Goal: Transaction & Acquisition: Purchase product/service

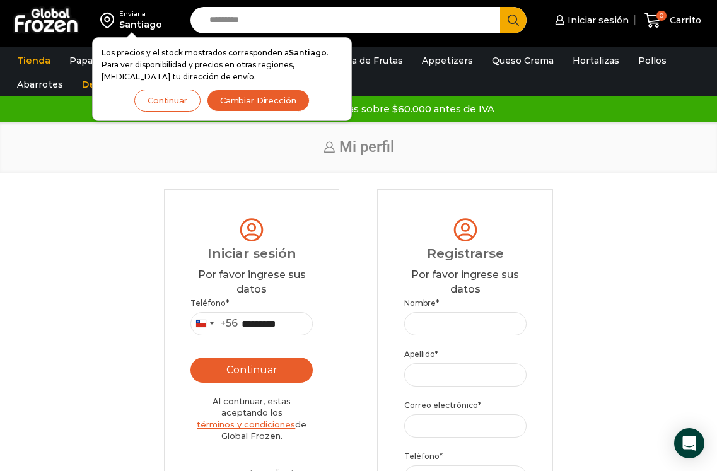
click at [286, 368] on button "Continuar" at bounding box center [251, 369] width 122 height 25
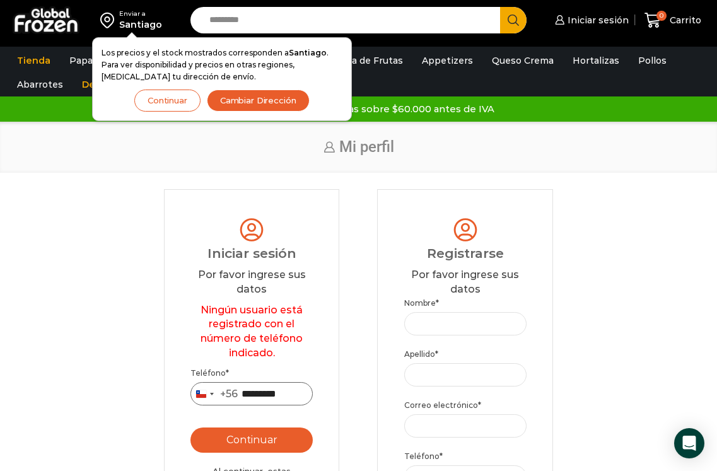
click at [280, 392] on input "*********" at bounding box center [251, 393] width 122 height 23
click at [304, 398] on input "*********" at bounding box center [251, 393] width 122 height 23
click at [304, 397] on input "*********" at bounding box center [251, 393] width 122 height 23
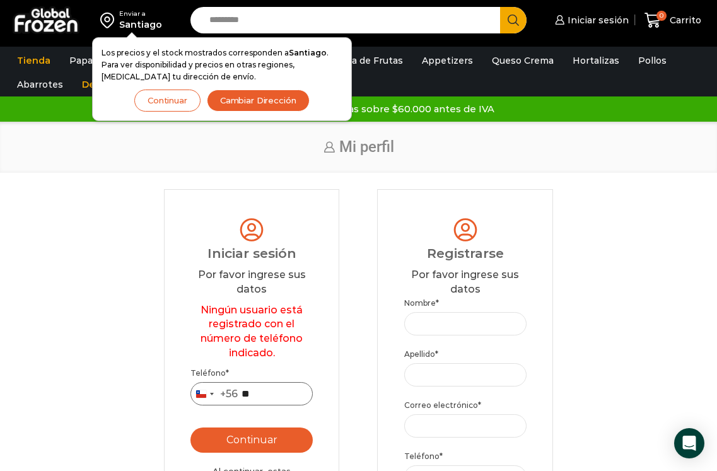
type input "*"
type input "*********"
click at [190, 427] on button "Continuar" at bounding box center [251, 439] width 122 height 25
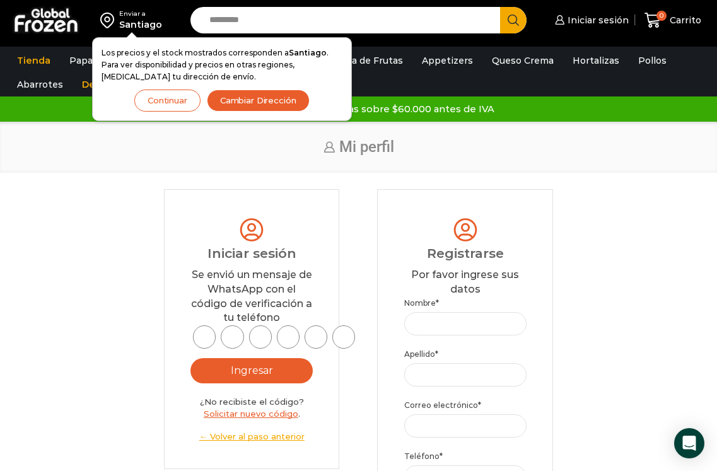
click at [205, 352] on div "Ningún usuario está registrado con el número de teléfono indicado. Ingresar ¿No…" at bounding box center [251, 383] width 122 height 117
type input "*"
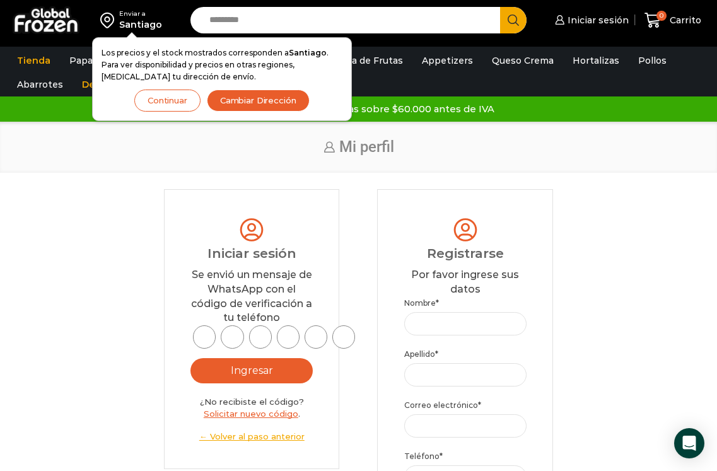
type input "*"
click at [203, 339] on input "*" at bounding box center [204, 336] width 23 height 23
type input "*"
drag, startPoint x: 193, startPoint y: 336, endPoint x: 212, endPoint y: 339, distance: 19.7
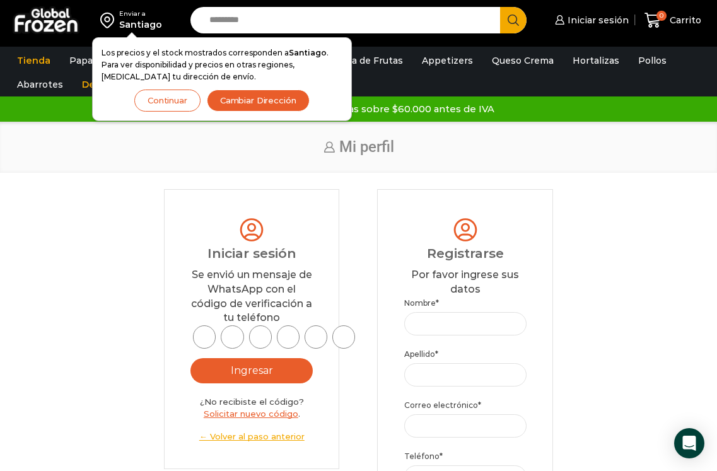
click at [197, 337] on input "*" at bounding box center [204, 336] width 23 height 23
click at [236, 337] on input "*" at bounding box center [232, 336] width 23 height 23
click at [200, 332] on input "*" at bounding box center [204, 336] width 23 height 23
click at [204, 337] on input "*" at bounding box center [204, 336] width 23 height 23
type input "*"
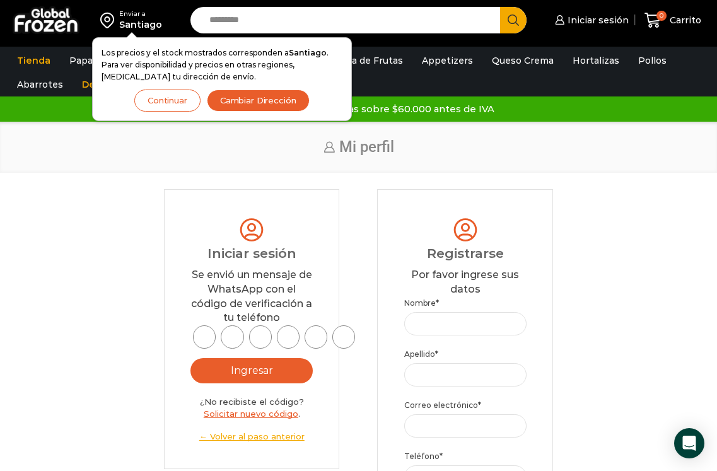
type input "*"
click at [251, 366] on button "Ingresar" at bounding box center [251, 370] width 122 height 25
click at [216, 347] on div "* * * *" at bounding box center [273, 336] width 167 height 23
click at [235, 337] on input "*" at bounding box center [232, 336] width 23 height 23
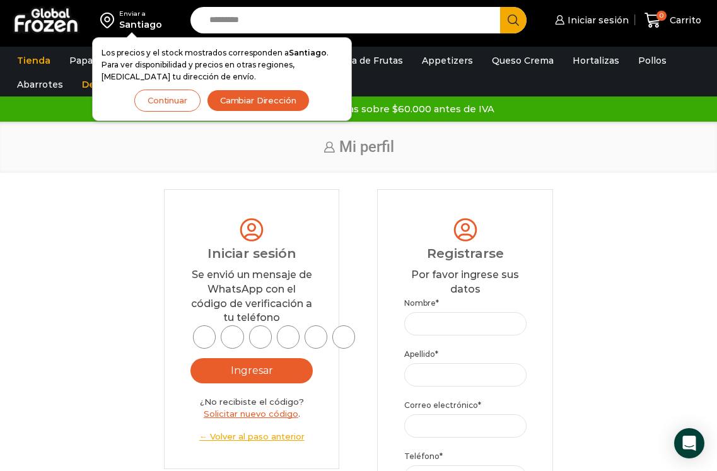
click at [271, 328] on div "* * * *" at bounding box center [273, 336] width 167 height 23
click at [266, 336] on input "*" at bounding box center [260, 336] width 23 height 23
type input "*"
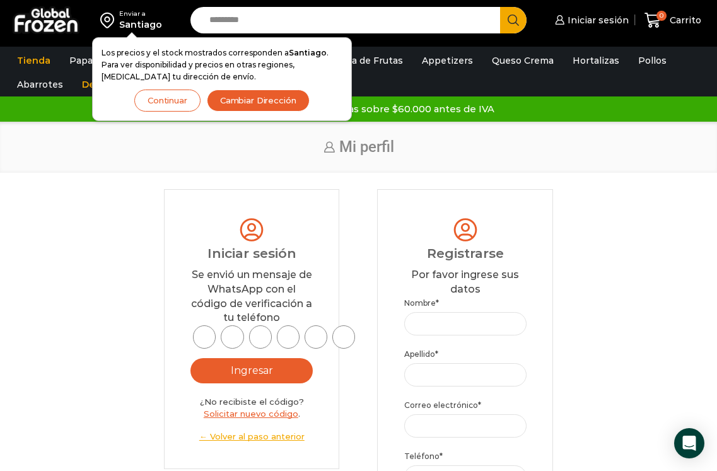
type input "*"
click at [288, 340] on input "*" at bounding box center [288, 336] width 23 height 23
click at [437, 333] on input "Nombre *" at bounding box center [465, 323] width 122 height 23
type input "*"
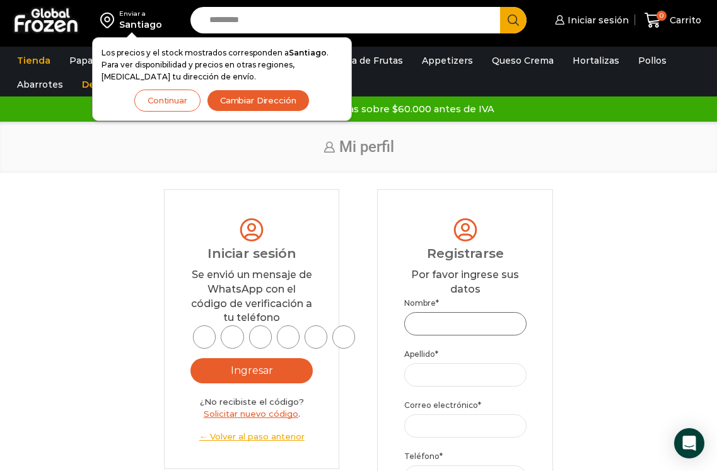
type input "*"
click at [207, 339] on input "*" at bounding box center [204, 336] width 23 height 23
type input "*"
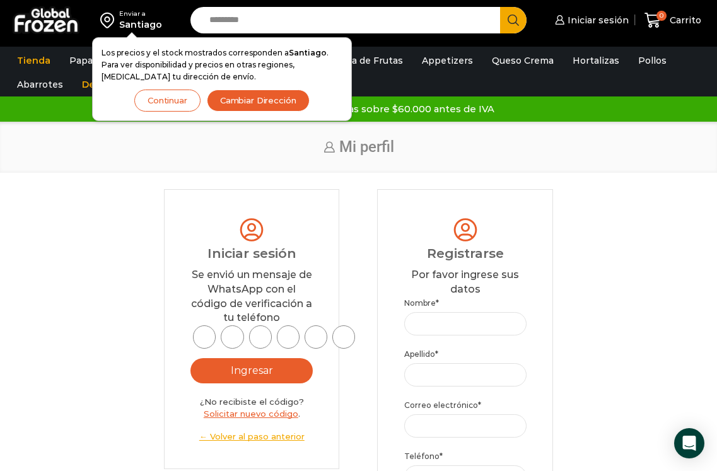
type input "*"
click at [263, 331] on input "*" at bounding box center [260, 336] width 23 height 23
type input "*"
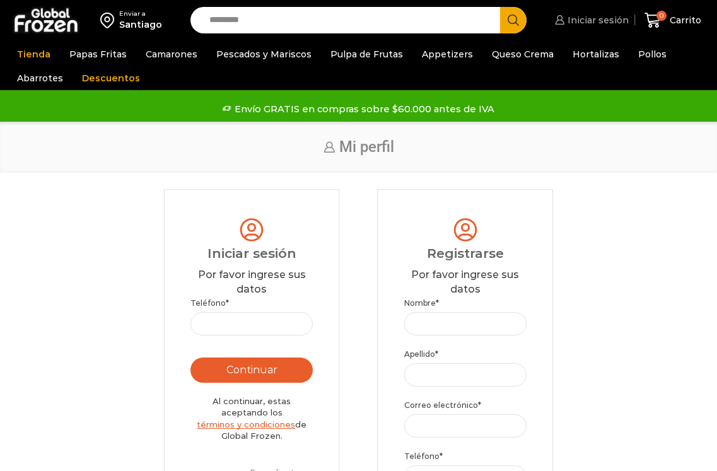
click at [579, 17] on span "Iniciar sesión" at bounding box center [596, 20] width 64 height 13
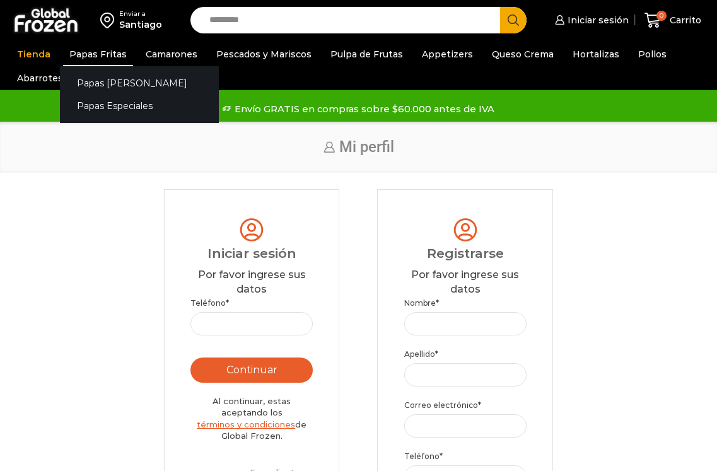
click at [117, 57] on link "Papas Fritas" at bounding box center [98, 54] width 70 height 24
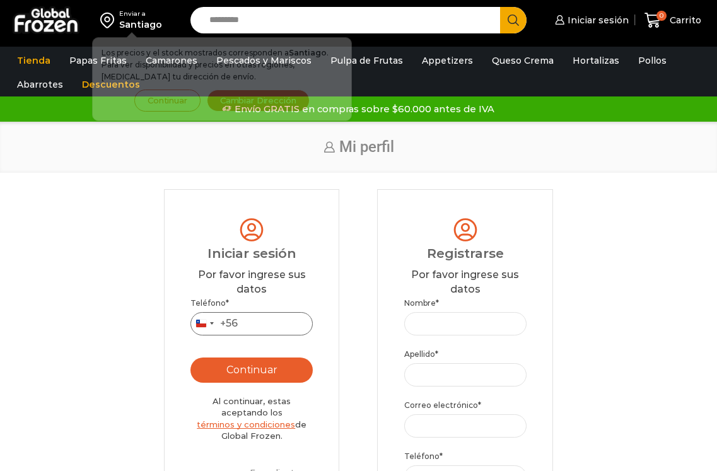
click at [286, 329] on input "Teléfono *" at bounding box center [251, 323] width 122 height 23
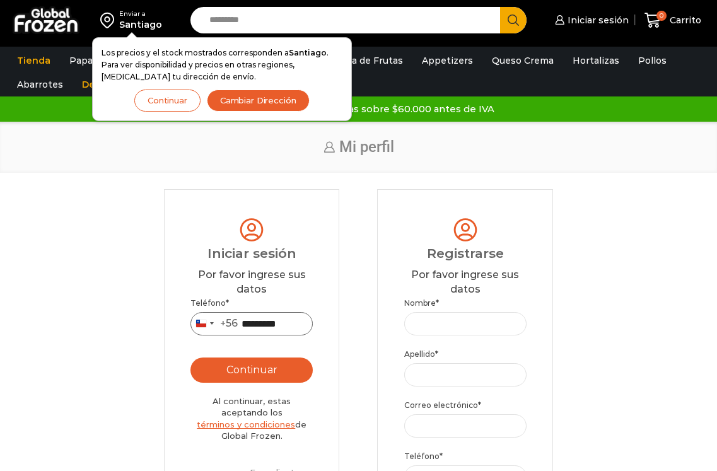
type input "*********"
click at [190, 357] on button "Continuar" at bounding box center [251, 369] width 122 height 25
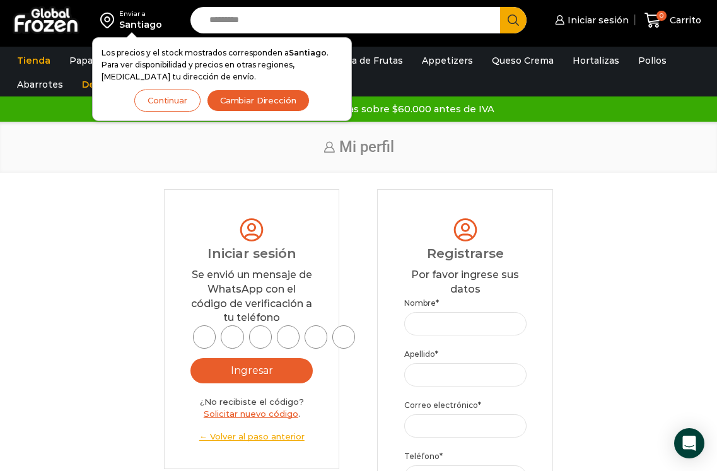
click at [207, 337] on input "text" at bounding box center [204, 336] width 23 height 23
click at [197, 343] on input "text" at bounding box center [204, 336] width 23 height 23
type input "*"
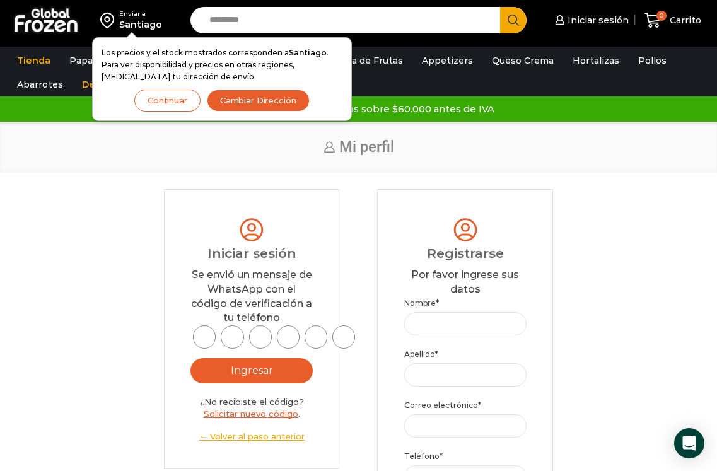
type input "*"
click at [211, 323] on div "Se envió un mensaje de WhatsApp con el código de verificación a tu teléfono" at bounding box center [251, 296] width 122 height 57
click at [200, 352] on div "* * * * Ingresar ¿No recibiste el código? Solicitar nuevo código . ← Volver al …" at bounding box center [251, 383] width 122 height 117
click at [683, 25] on span "Carrito" at bounding box center [683, 20] width 35 height 13
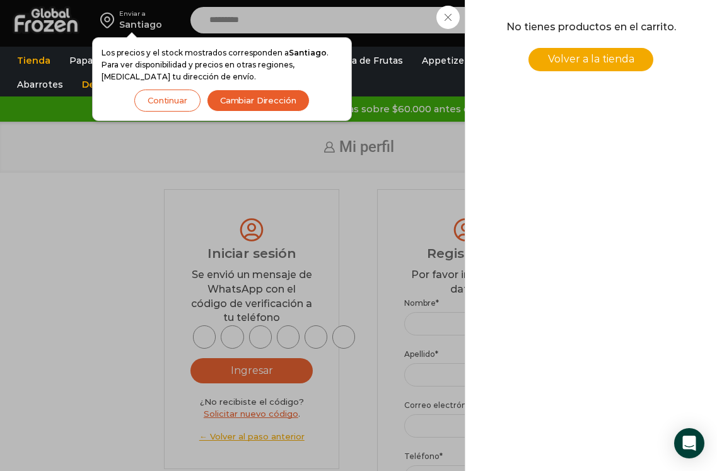
click at [600, 61] on span "Volver a la tienda" at bounding box center [591, 59] width 86 height 12
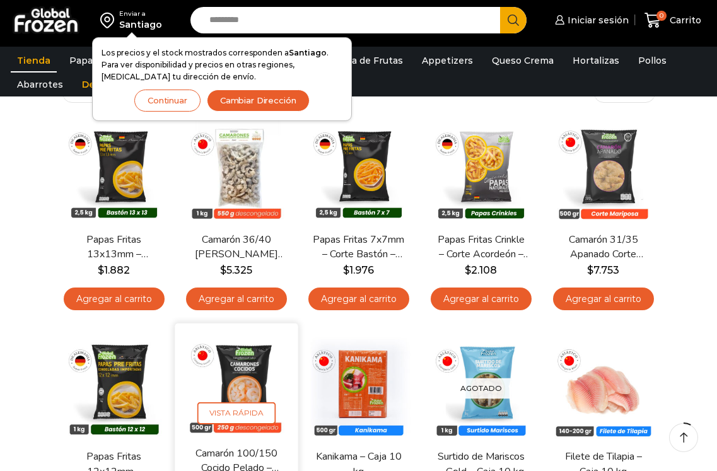
scroll to position [126, 0]
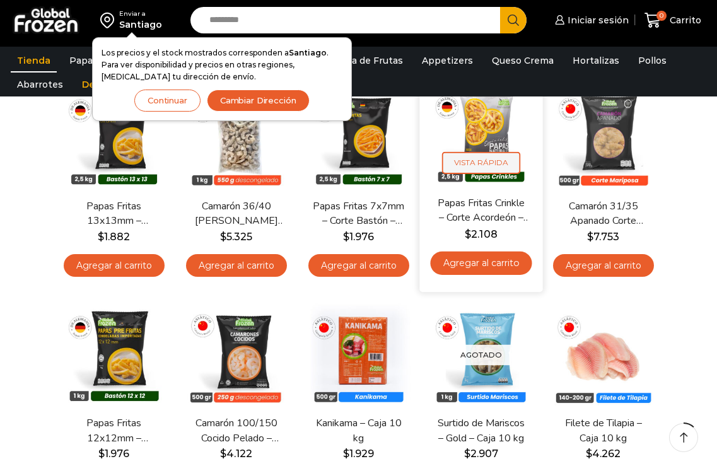
click at [501, 170] on span "Vista Rápida" at bounding box center [480, 162] width 78 height 22
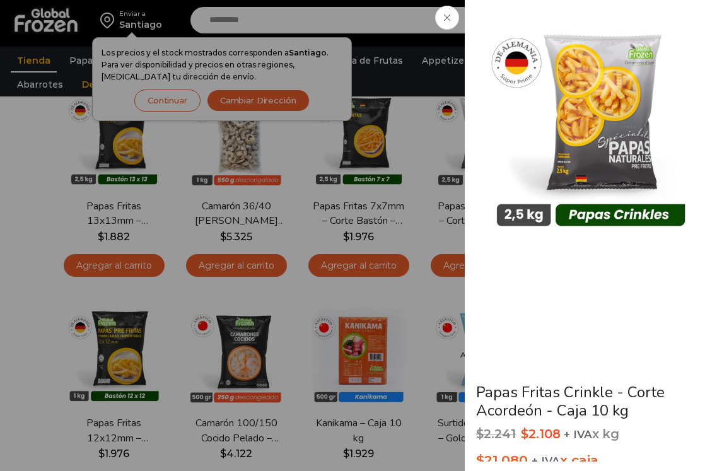
click at [445, 21] on span at bounding box center [447, 18] width 24 height 24
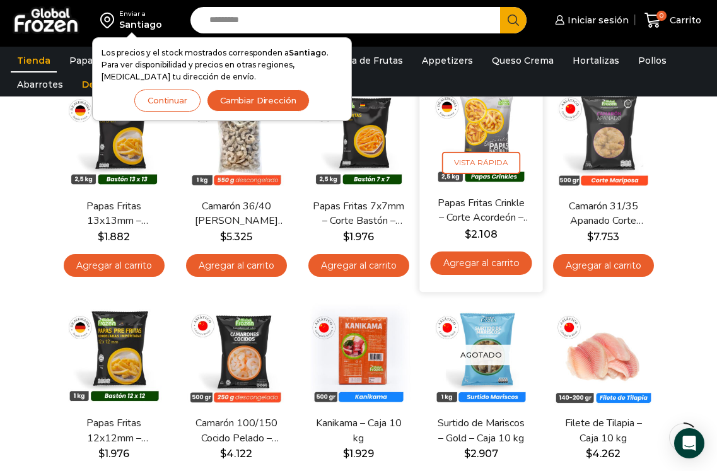
click at [488, 267] on link "Agregar al carrito" at bounding box center [480, 262] width 101 height 23
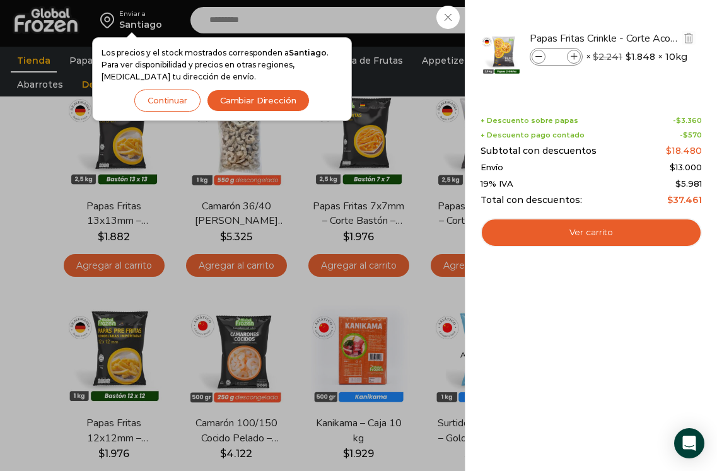
click at [576, 58] on icon at bounding box center [574, 57] width 7 height 7
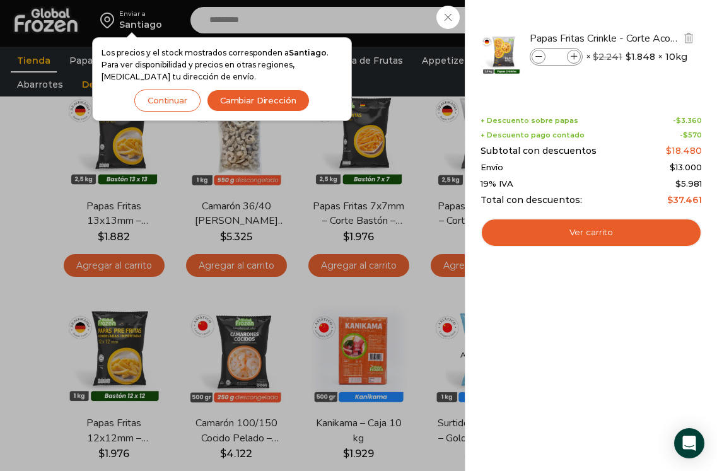
click at [576, 58] on icon at bounding box center [574, 57] width 7 height 7
type input "*"
click at [641, 35] on div "8 Carrito 8 8 Shopping Cart *" at bounding box center [672, 21] width 63 height 30
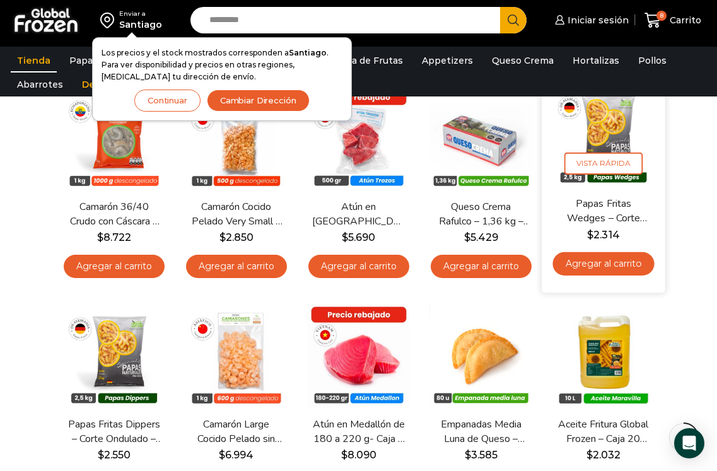
scroll to position [567, 0]
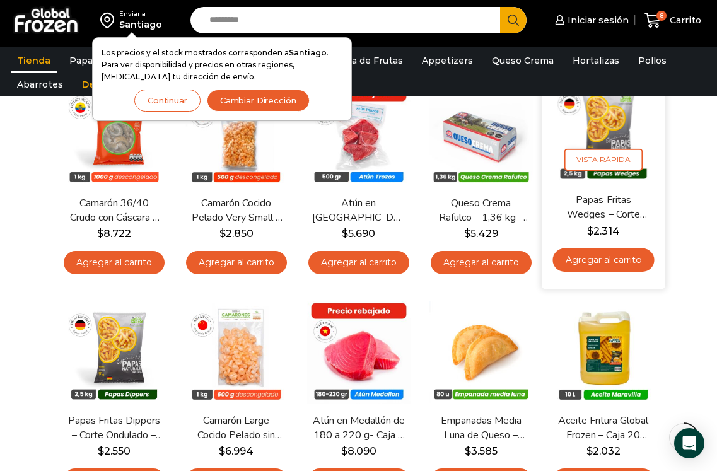
click at [611, 255] on link "Agregar al carrito" at bounding box center [602, 259] width 101 height 23
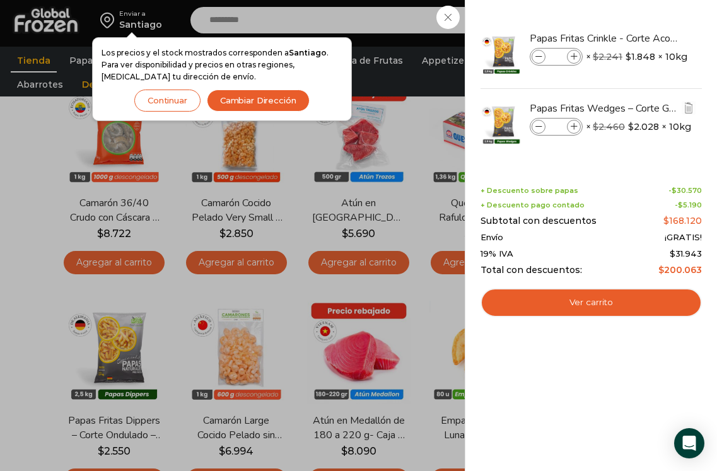
click at [574, 125] on icon at bounding box center [574, 127] width 7 height 7
type input "*"
click at [641, 35] on div "12 Carrito 12 12 Shopping Cart" at bounding box center [672, 21] width 63 height 30
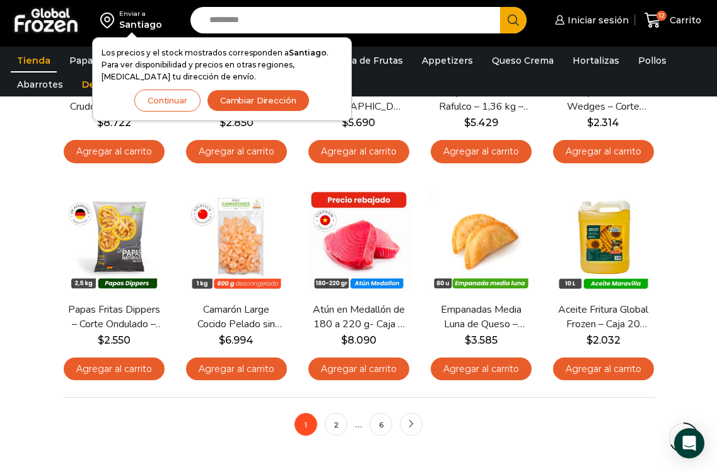
scroll to position [693, 0]
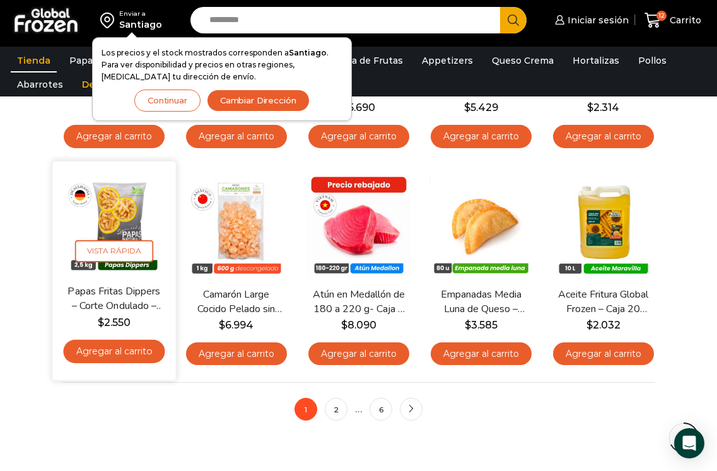
click at [121, 352] on link "Agregar al carrito" at bounding box center [113, 350] width 101 height 23
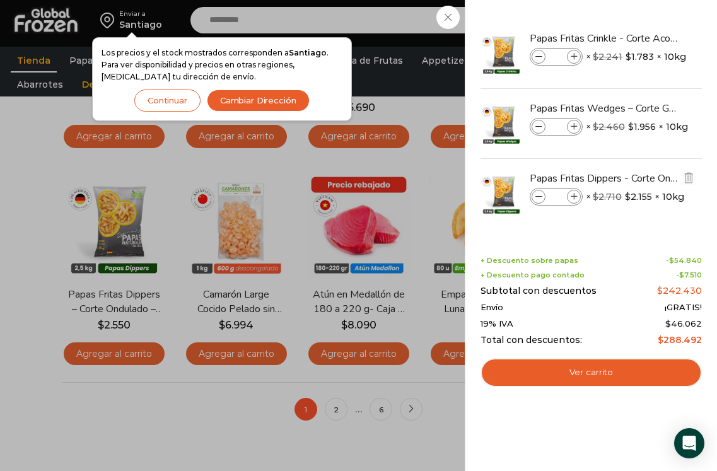
click at [576, 196] on icon at bounding box center [574, 197] width 7 height 7
type input "*"
click at [535, 127] on icon at bounding box center [538, 127] width 7 height 7
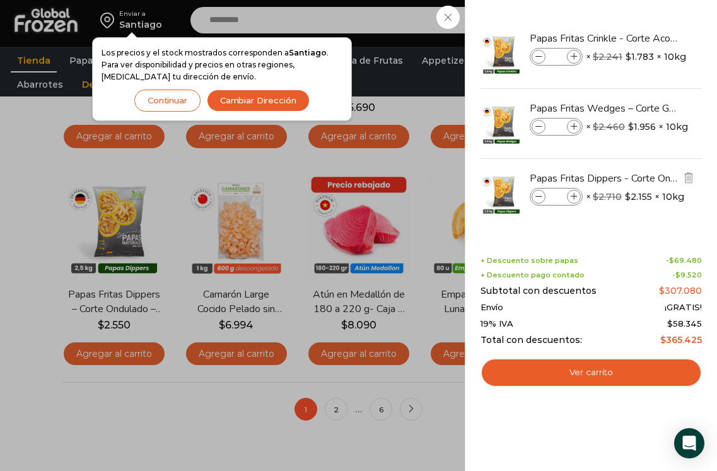
type input "*"
click at [533, 196] on span at bounding box center [538, 197] width 14 height 14
type input "*"
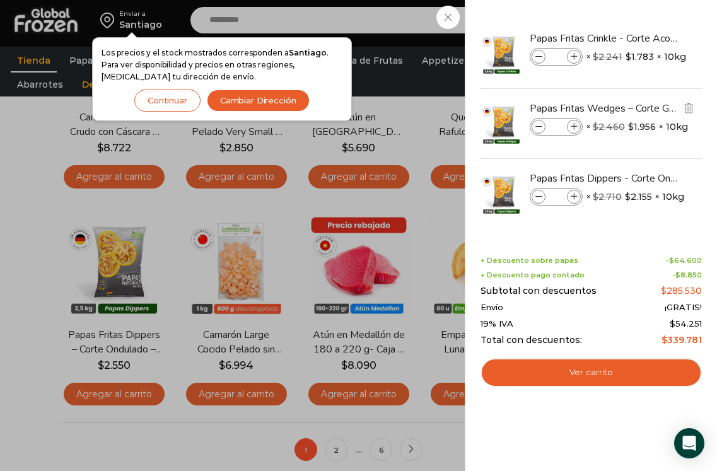
scroll to position [630, 0]
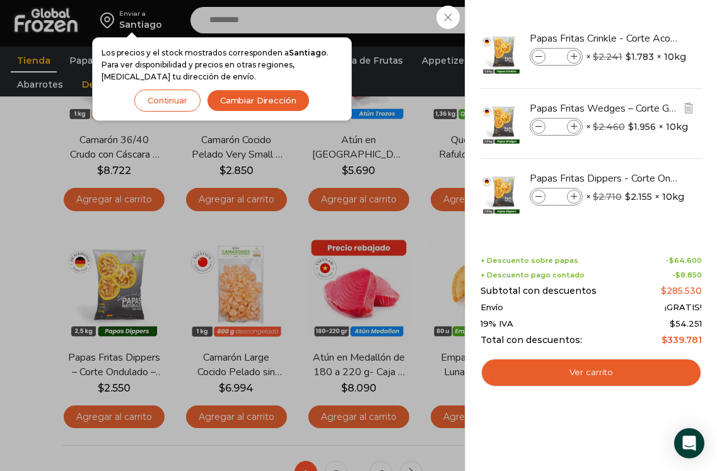
click at [542, 127] on span at bounding box center [538, 127] width 14 height 14
type input "*"
click at [538, 198] on icon at bounding box center [538, 197] width 7 height 7
type input "*"
click at [576, 197] on icon at bounding box center [574, 197] width 7 height 7
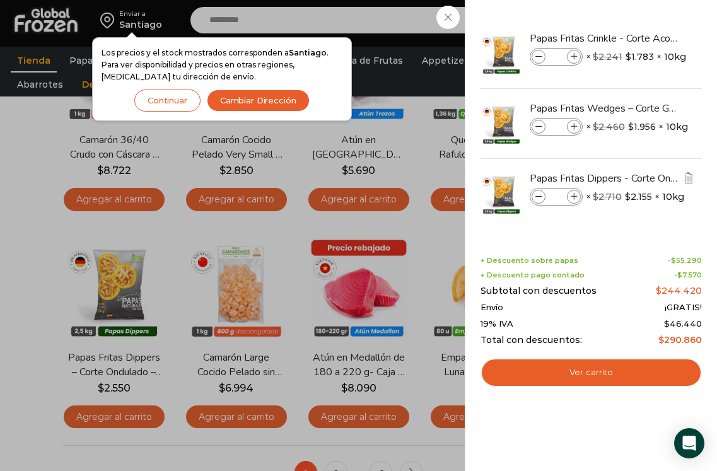
type input "*"
click at [542, 62] on span at bounding box center [538, 57] width 14 height 14
click at [542, 61] on span at bounding box center [538, 57] width 14 height 14
type input "*"
click at [576, 55] on icon at bounding box center [574, 57] width 7 height 7
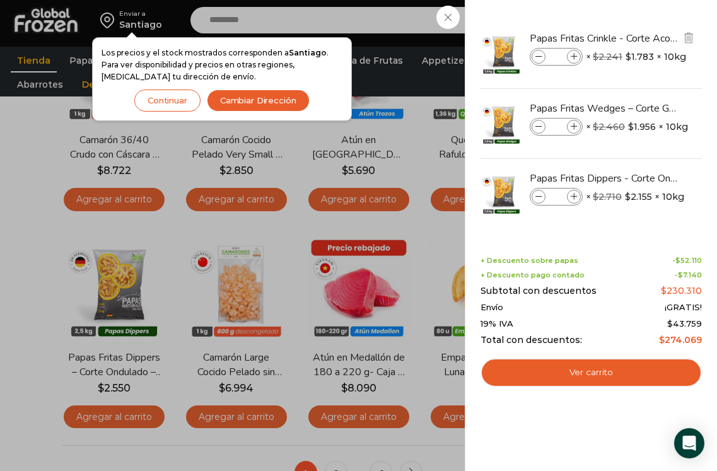
click at [576, 55] on icon at bounding box center [574, 57] width 7 height 7
type input "*"
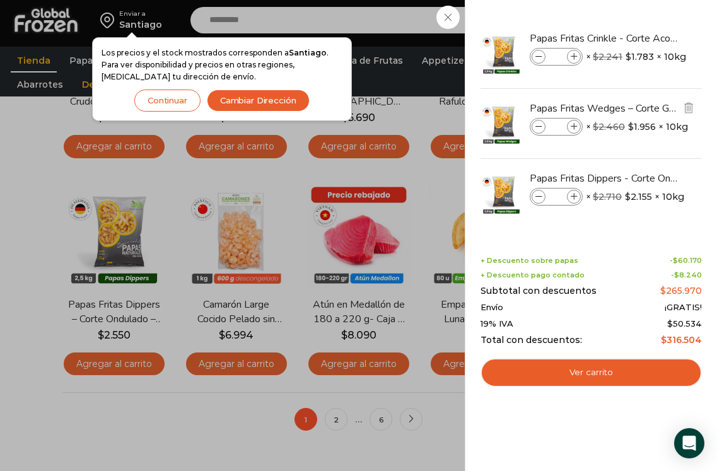
scroll to position [756, 0]
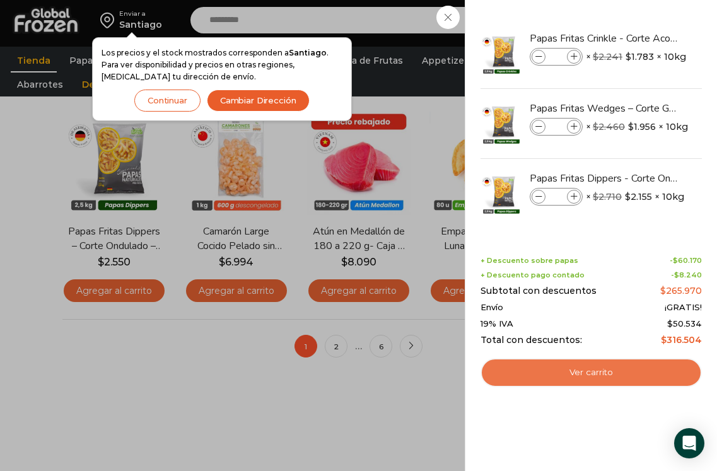
click at [557, 364] on link "Ver carrito" at bounding box center [590, 372] width 221 height 29
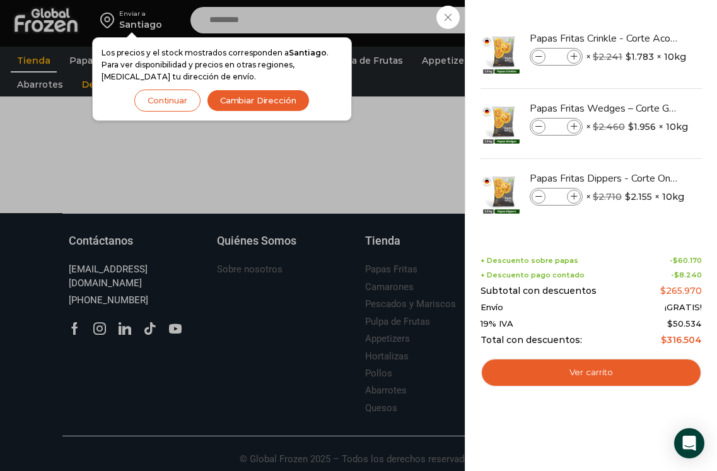
scroll to position [1042, 0]
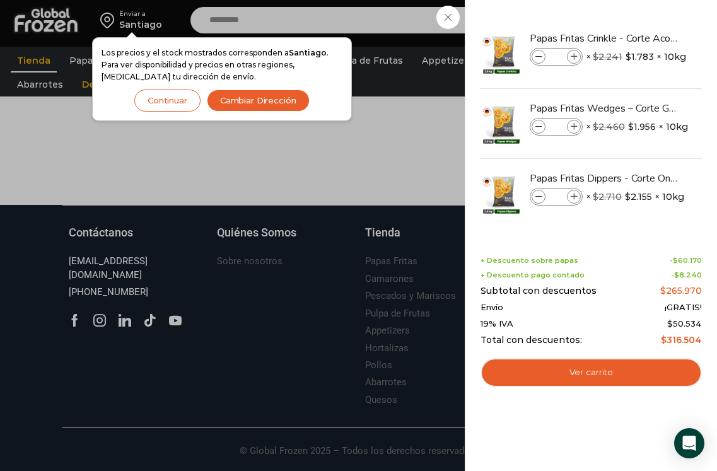
click at [177, 98] on button "Continuar" at bounding box center [167, 101] width 66 height 22
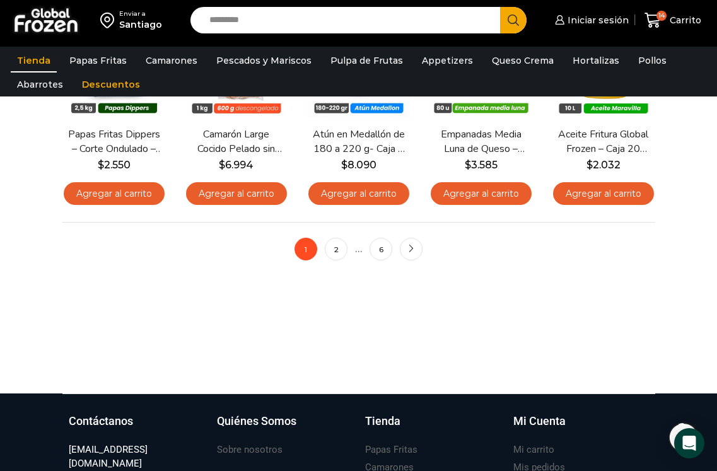
scroll to position [853, 0]
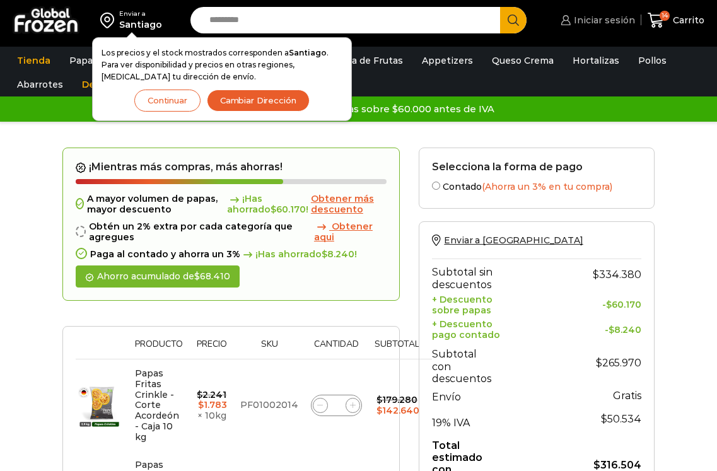
click at [584, 24] on span "Iniciar sesión" at bounding box center [603, 20] width 64 height 13
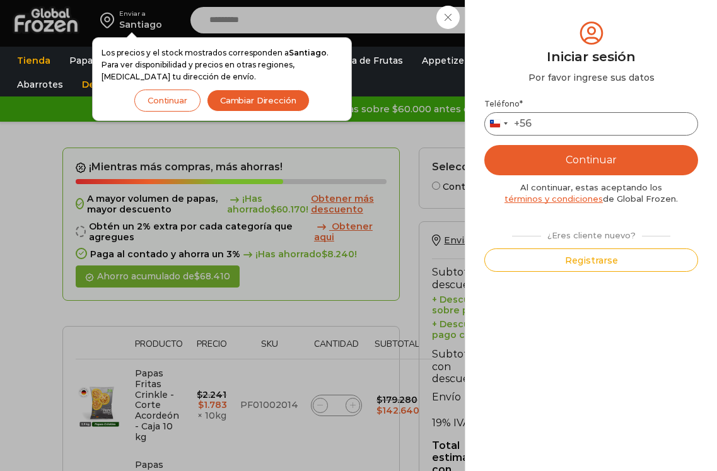
click at [610, 120] on input "Teléfono *" at bounding box center [591, 123] width 214 height 23
type input "*********"
click at [484, 145] on button "Continuar" at bounding box center [591, 160] width 214 height 30
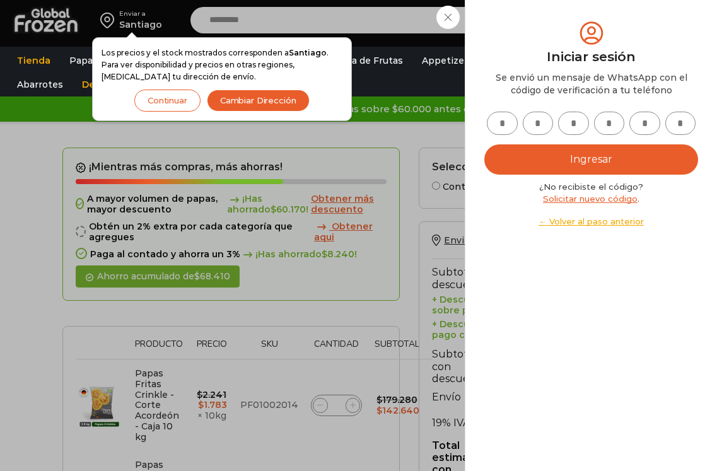
click at [508, 122] on input "text" at bounding box center [502, 123] width 31 height 23
type input "*"
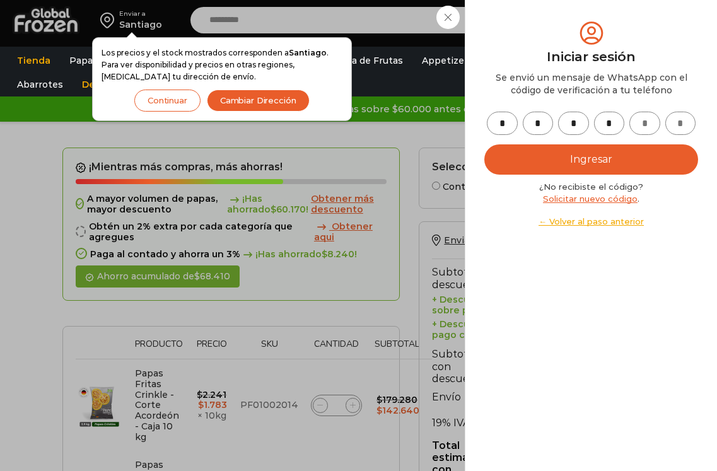
type input "*"
click at [484, 144] on button "Ingresar" at bounding box center [591, 159] width 214 height 30
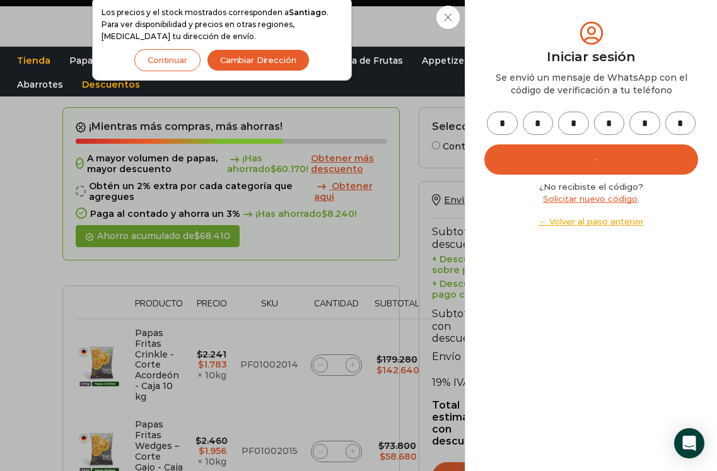
scroll to position [126, 0]
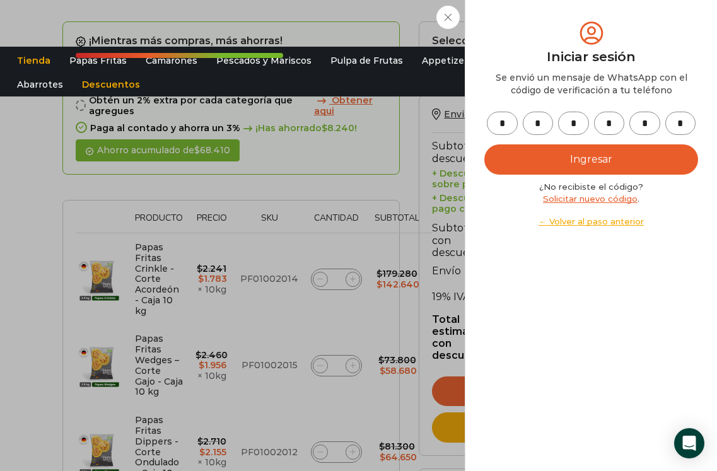
click at [506, 161] on button "Ingresar" at bounding box center [591, 159] width 214 height 30
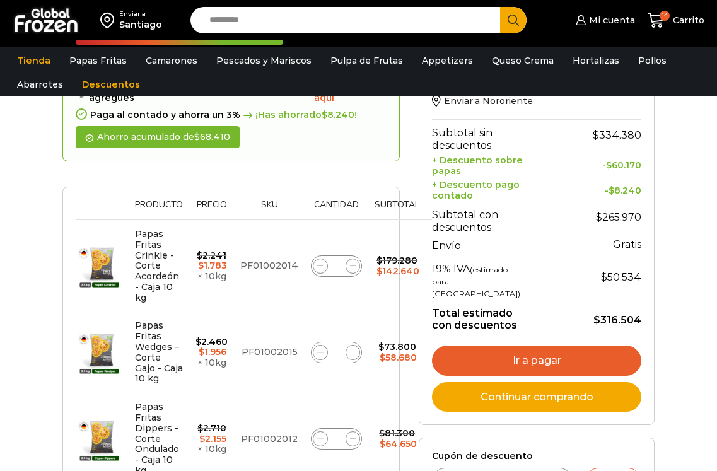
scroll to position [126, 0]
